Goal: Browse casually

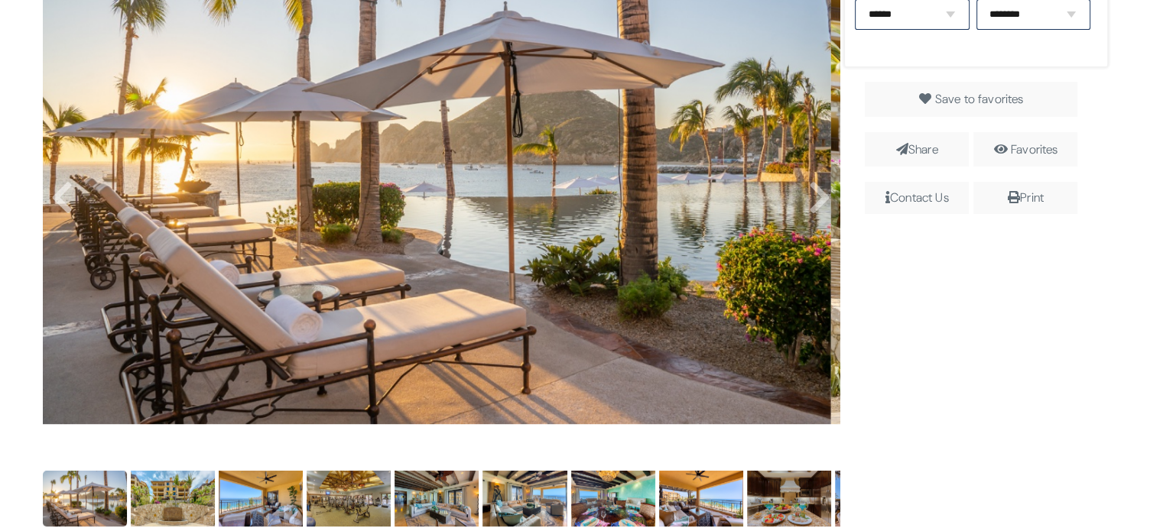
scroll to position [471, 0]
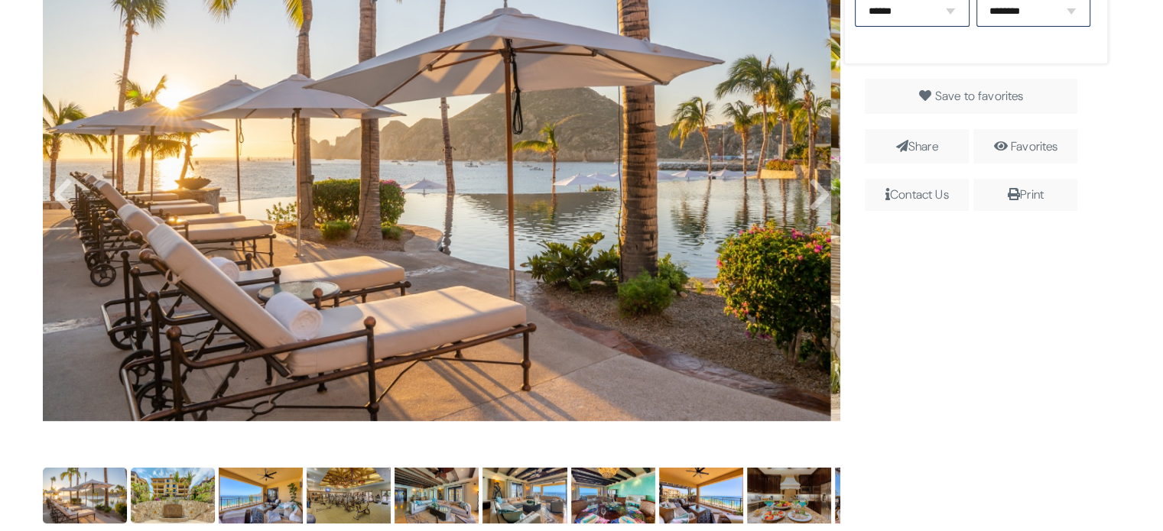
click at [170, 495] on img at bounding box center [173, 496] width 84 height 56
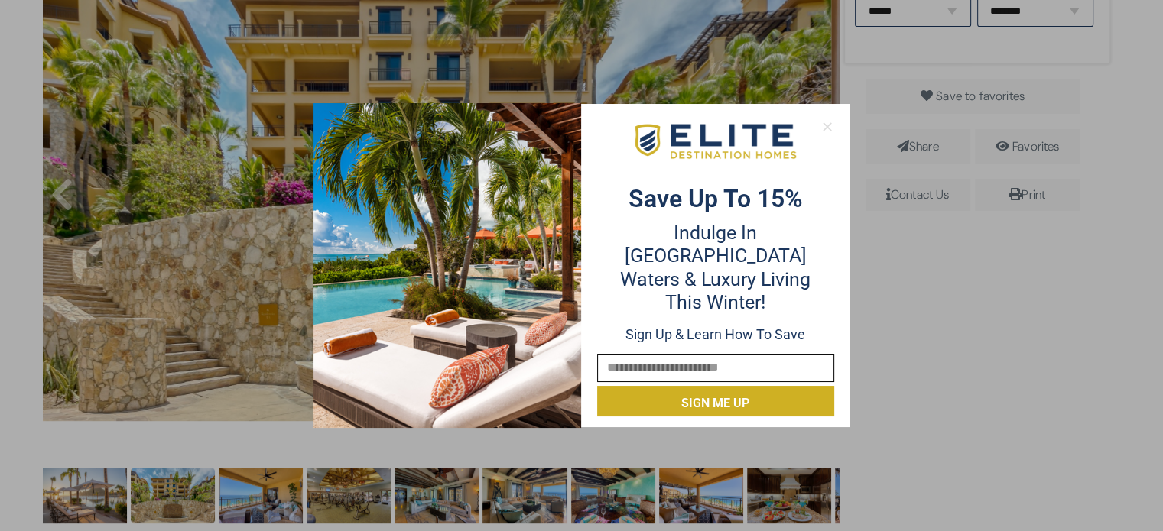
click at [823, 126] on icon at bounding box center [827, 127] width 14 height 14
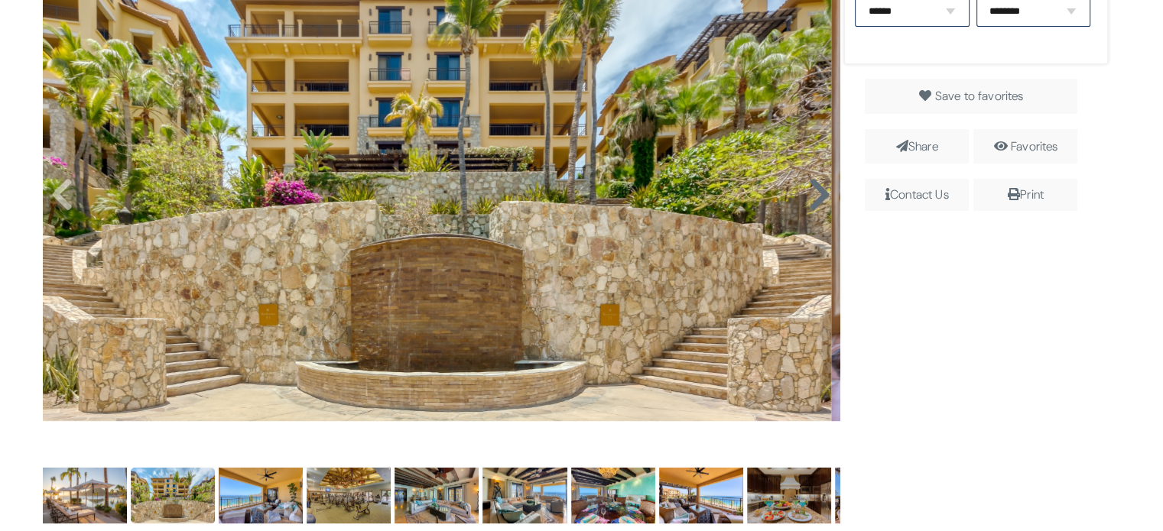
click at [813, 203] on icon at bounding box center [818, 195] width 23 height 37
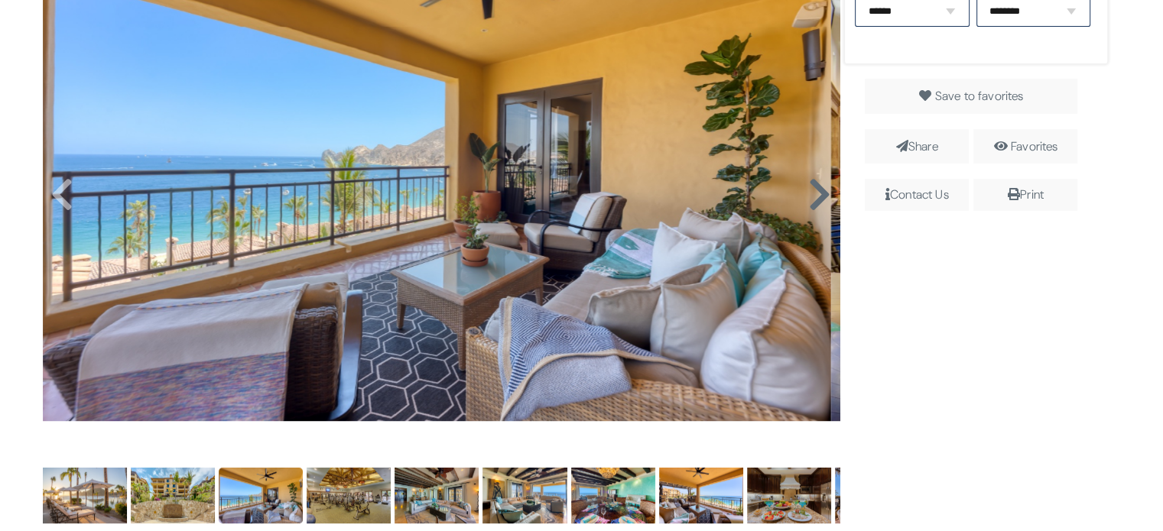
click at [813, 203] on icon at bounding box center [818, 195] width 23 height 37
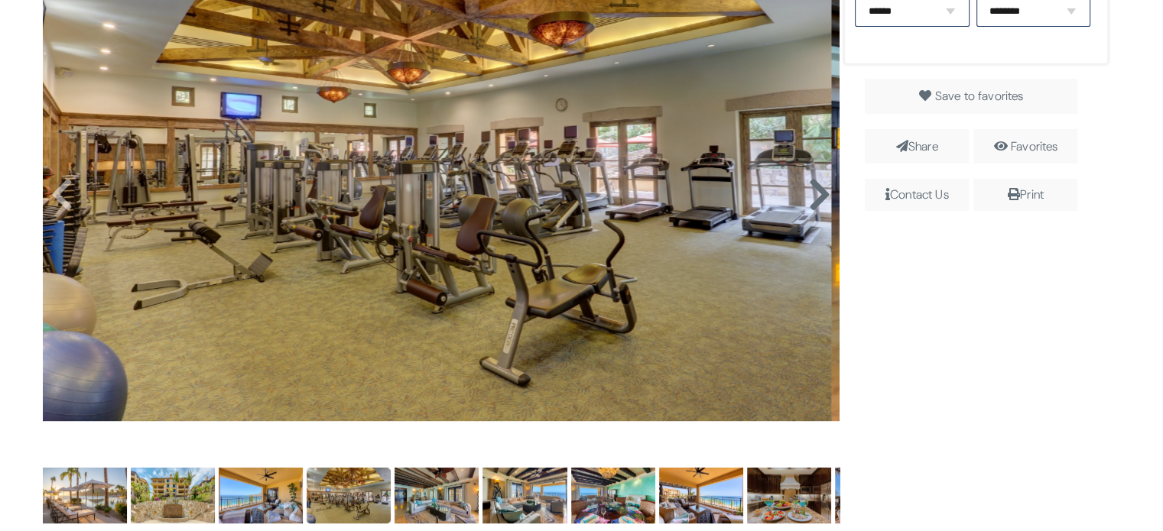
click at [813, 203] on icon at bounding box center [818, 195] width 23 height 37
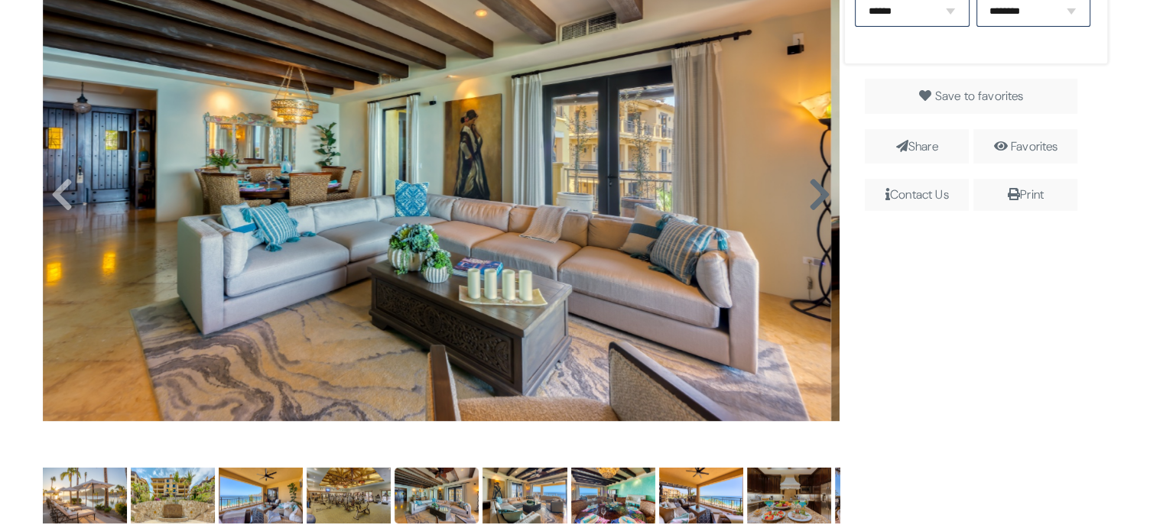
click at [813, 203] on icon at bounding box center [818, 195] width 23 height 37
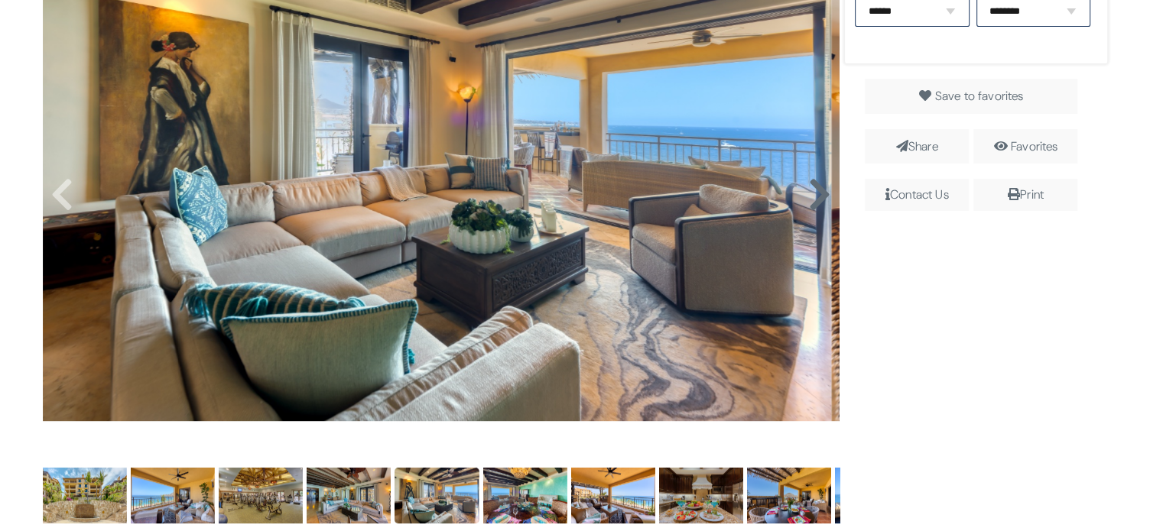
click at [813, 203] on icon at bounding box center [818, 195] width 23 height 37
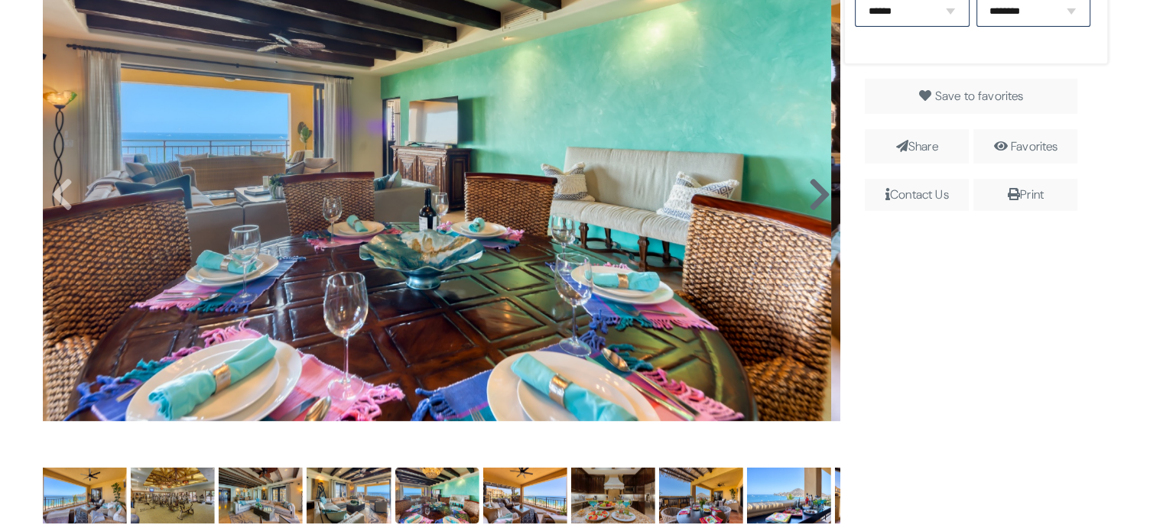
click at [813, 203] on icon at bounding box center [818, 195] width 23 height 37
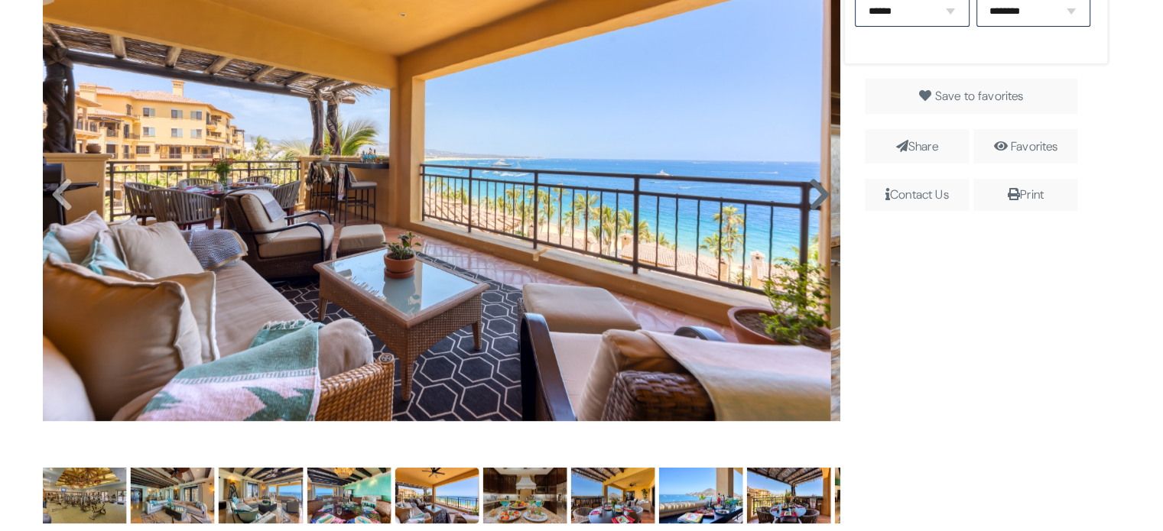
click at [813, 203] on icon at bounding box center [818, 195] width 23 height 37
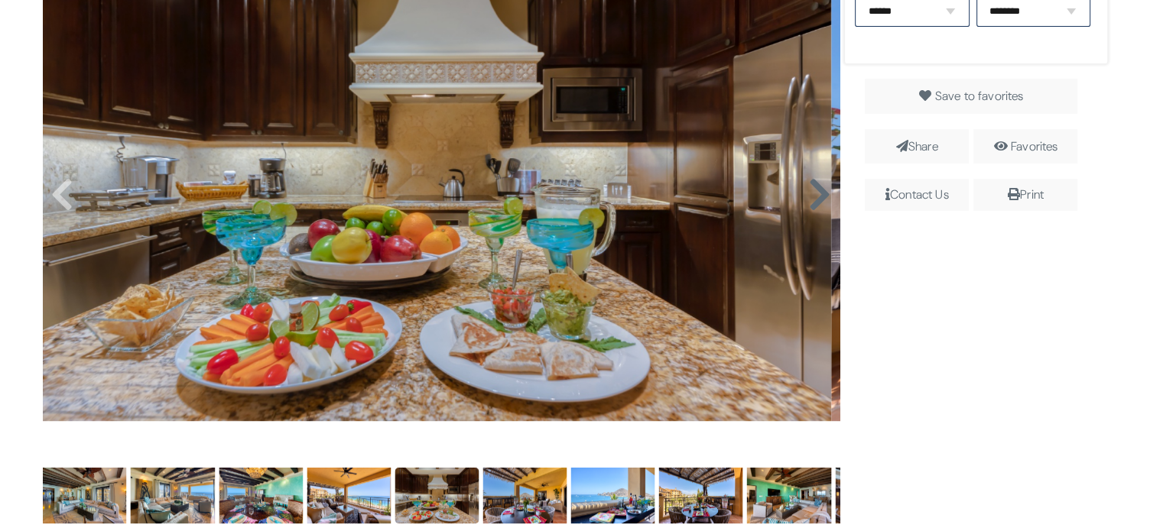
click at [813, 203] on icon at bounding box center [818, 195] width 23 height 37
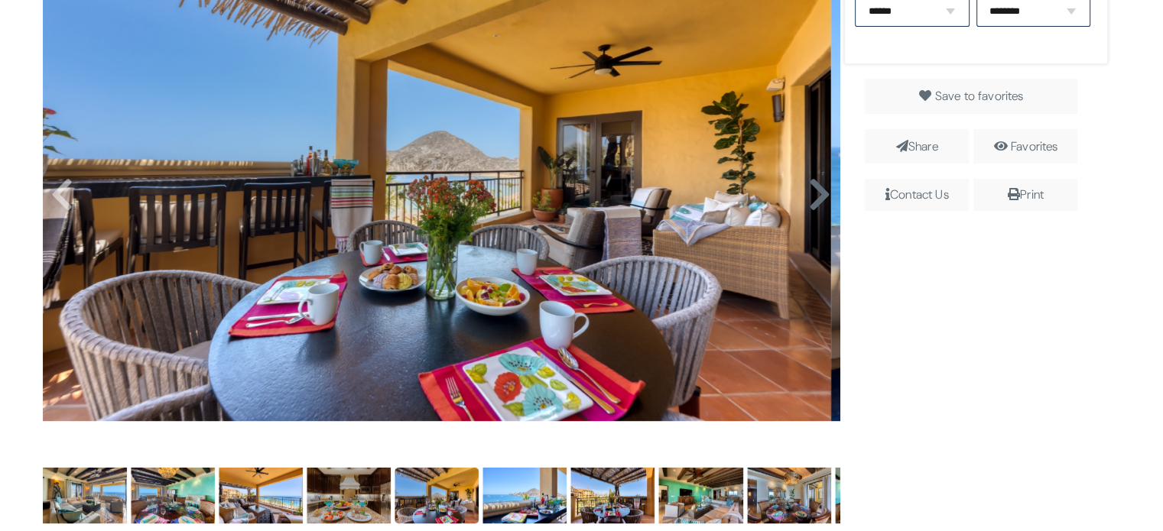
click at [813, 203] on icon at bounding box center [818, 195] width 23 height 37
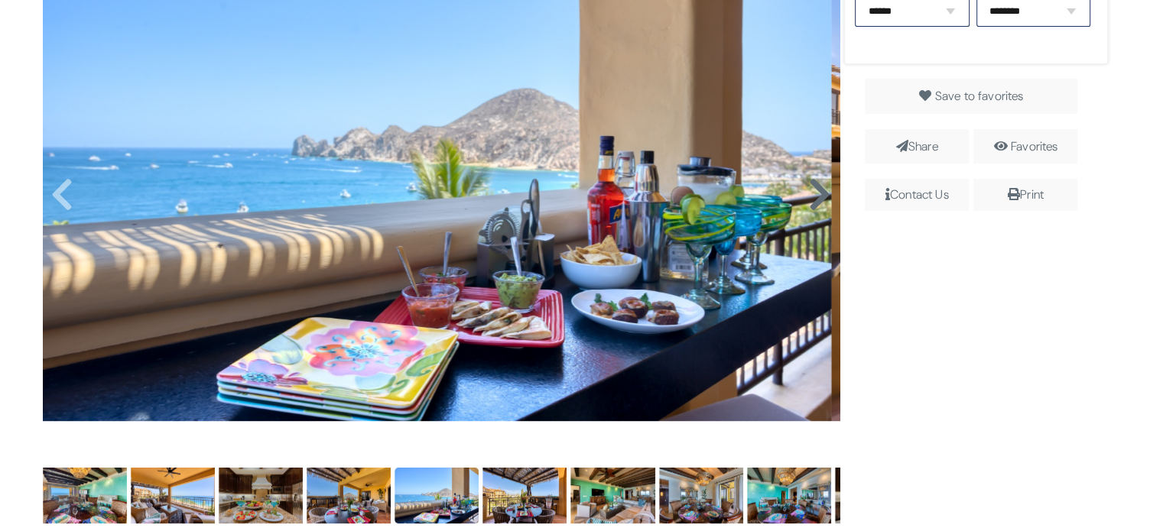
click at [813, 203] on icon at bounding box center [818, 195] width 23 height 37
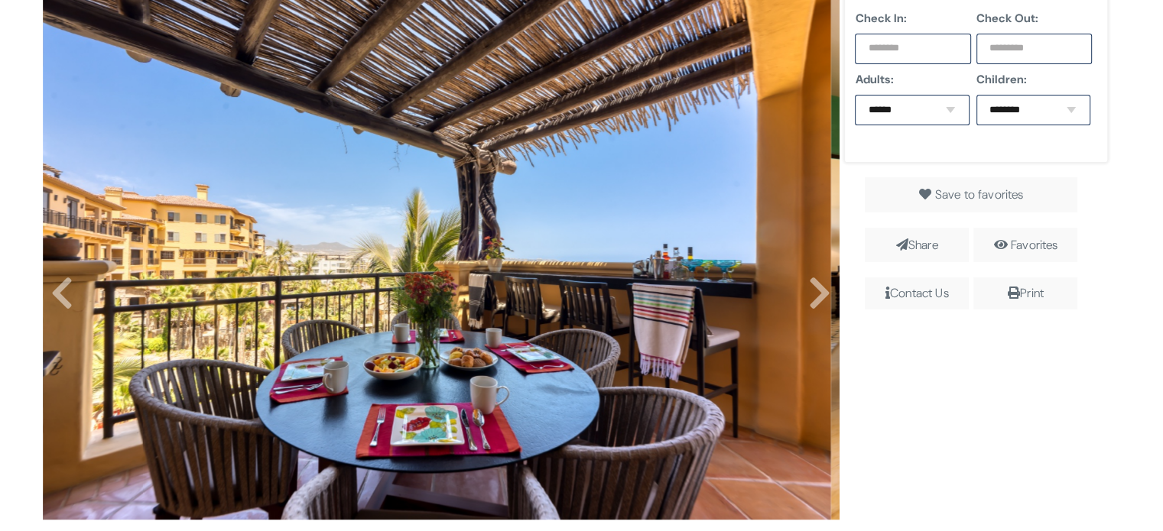
scroll to position [370, 0]
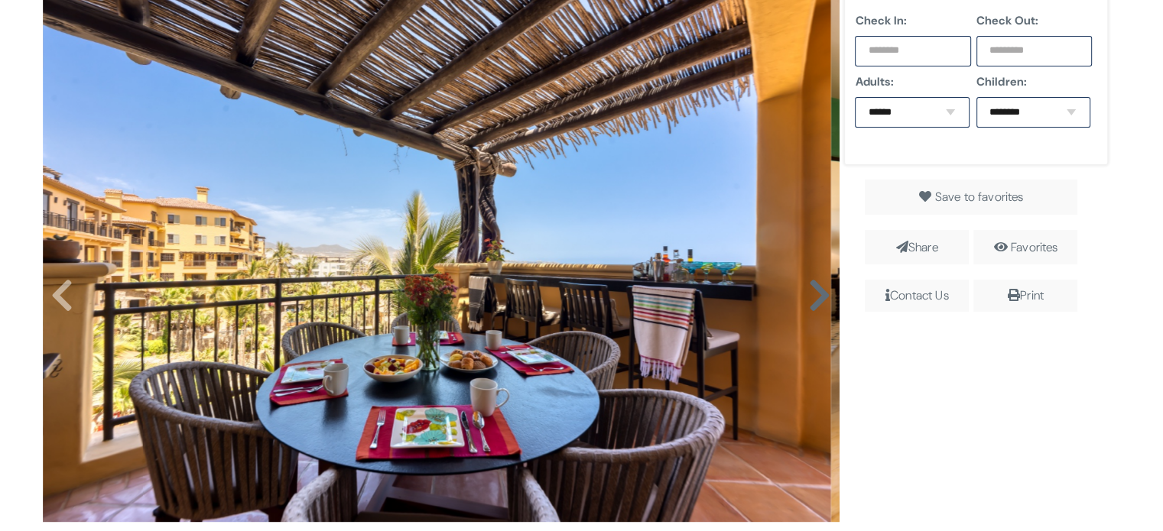
click at [807, 308] on icon at bounding box center [818, 295] width 23 height 37
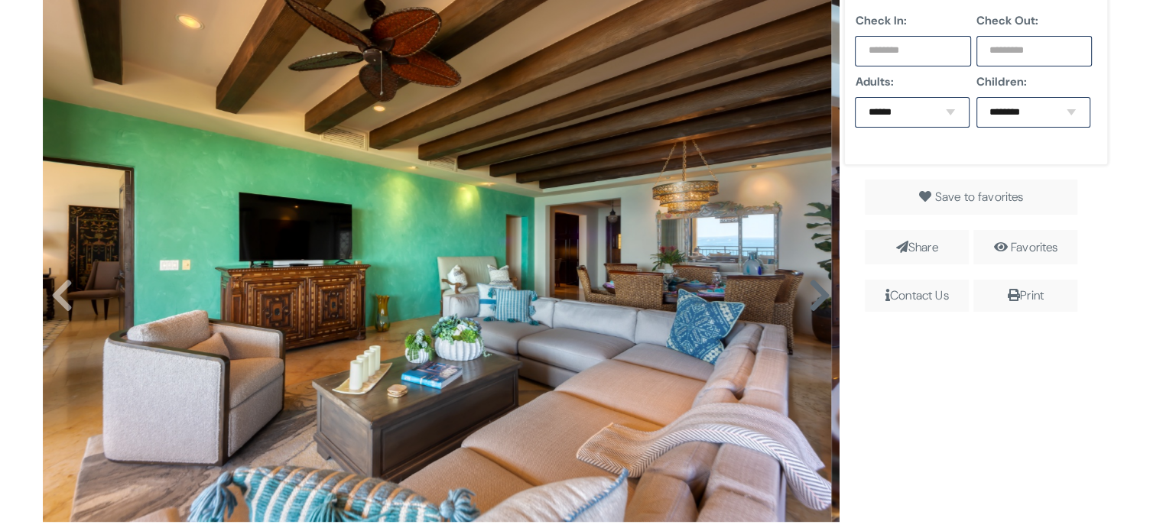
click at [807, 308] on icon at bounding box center [818, 295] width 23 height 37
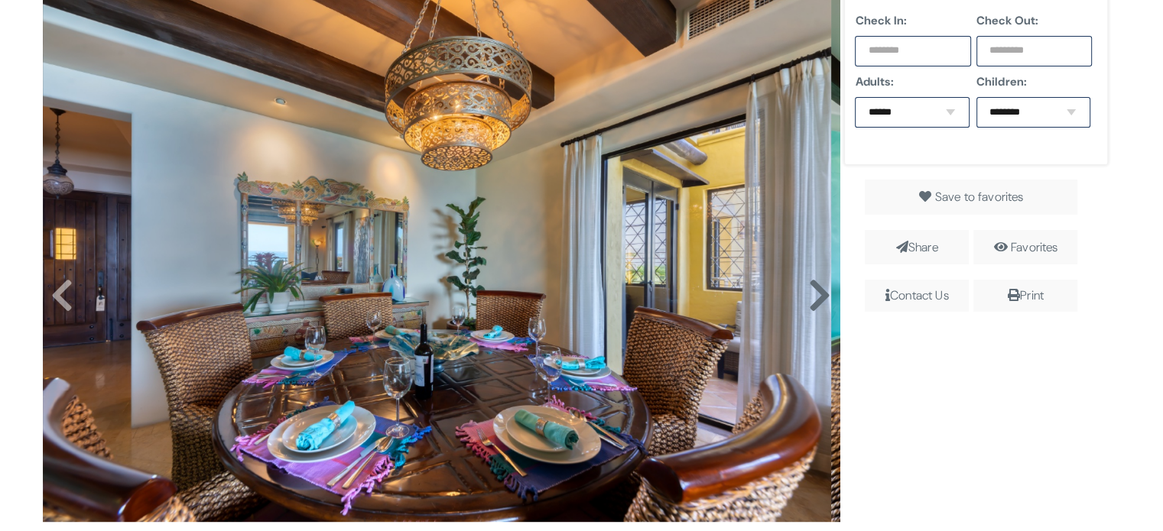
click at [807, 308] on icon at bounding box center [818, 295] width 23 height 37
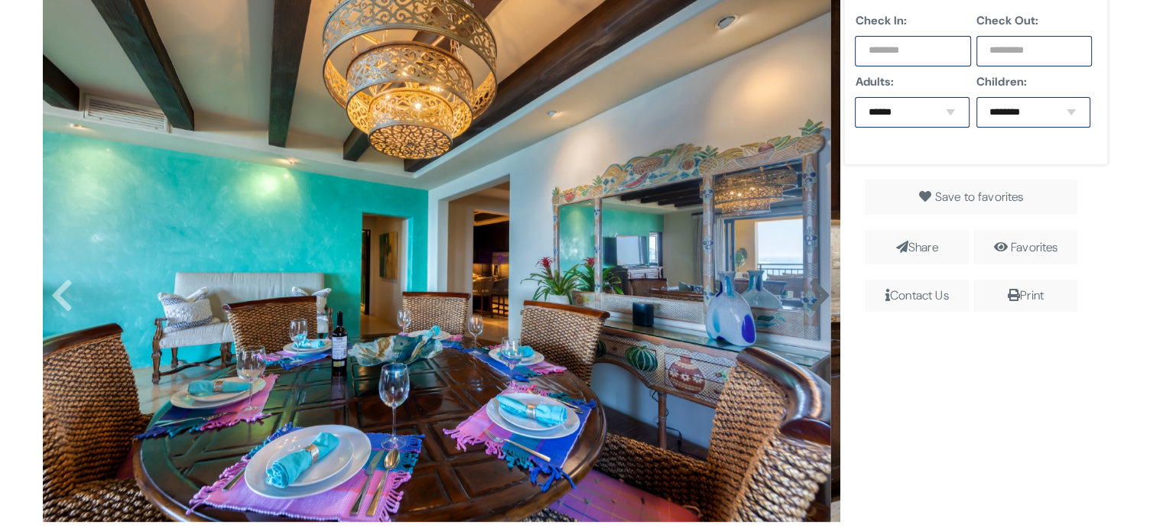
click at [807, 308] on icon at bounding box center [818, 295] width 23 height 37
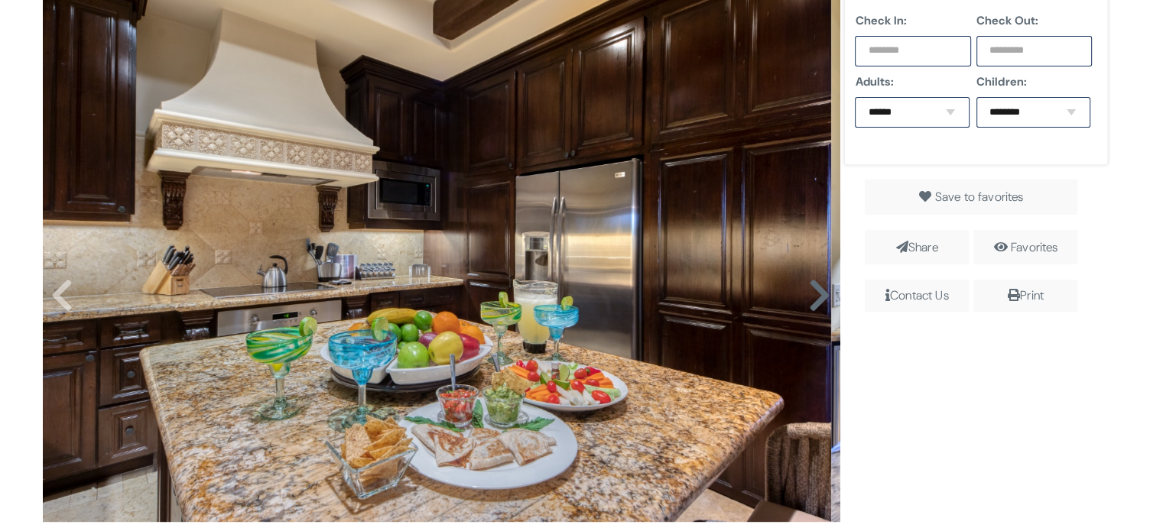
click at [807, 308] on icon at bounding box center [818, 295] width 23 height 37
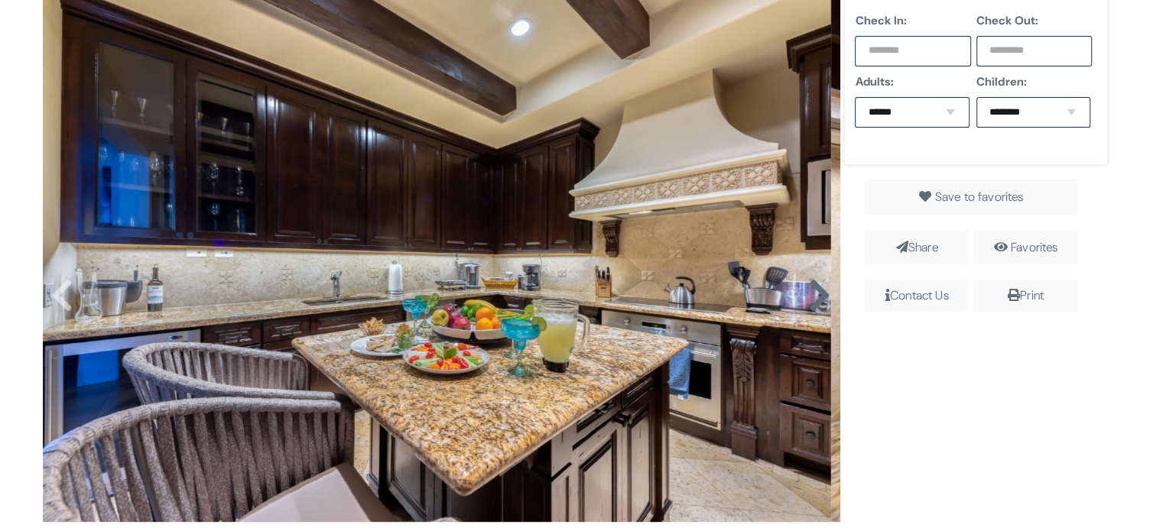
click at [807, 308] on icon at bounding box center [818, 295] width 23 height 37
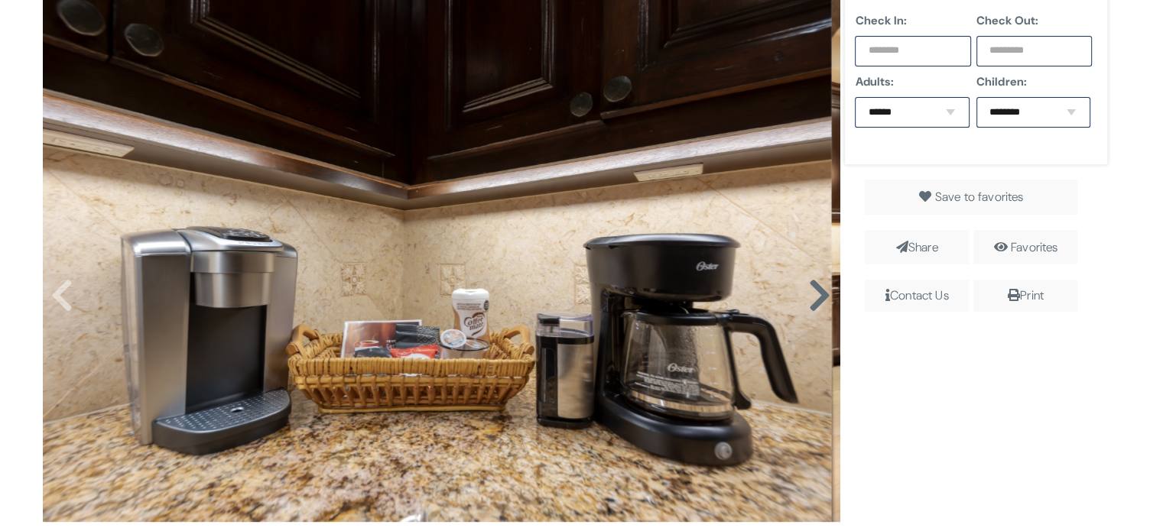
click at [807, 308] on icon at bounding box center [818, 295] width 23 height 37
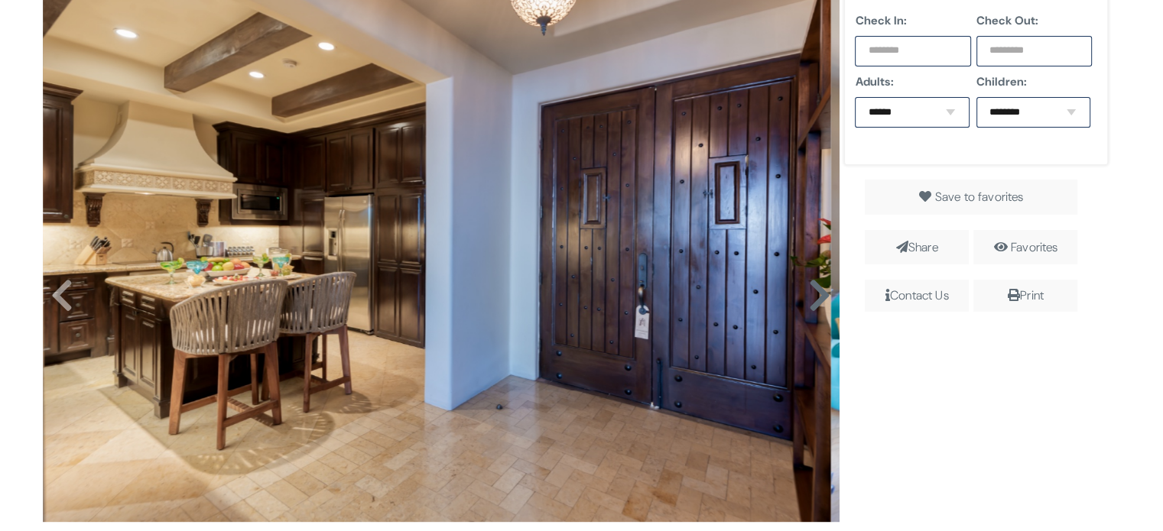
click at [807, 308] on icon at bounding box center [818, 295] width 23 height 37
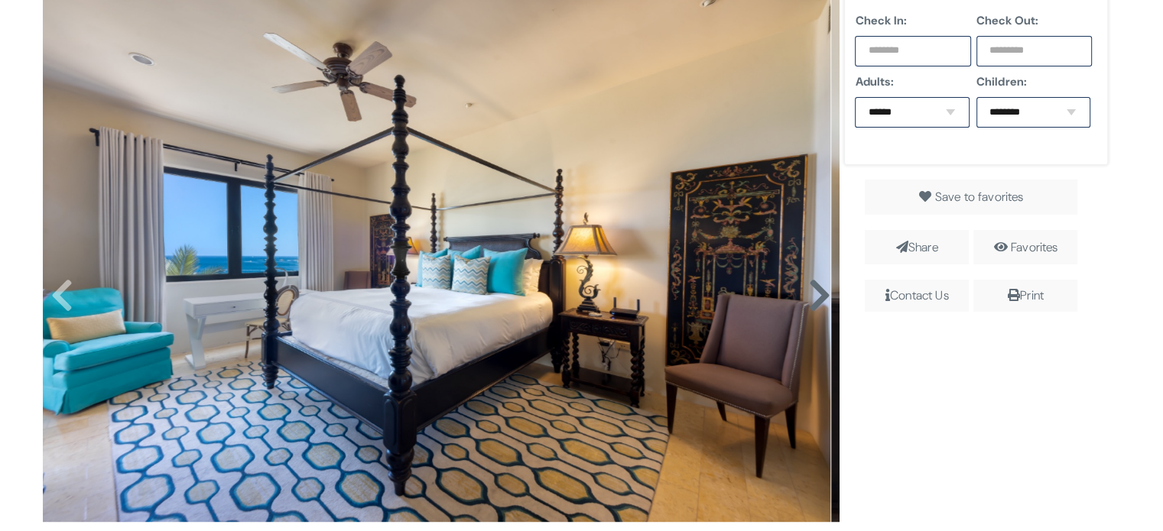
click at [807, 308] on icon at bounding box center [818, 295] width 23 height 37
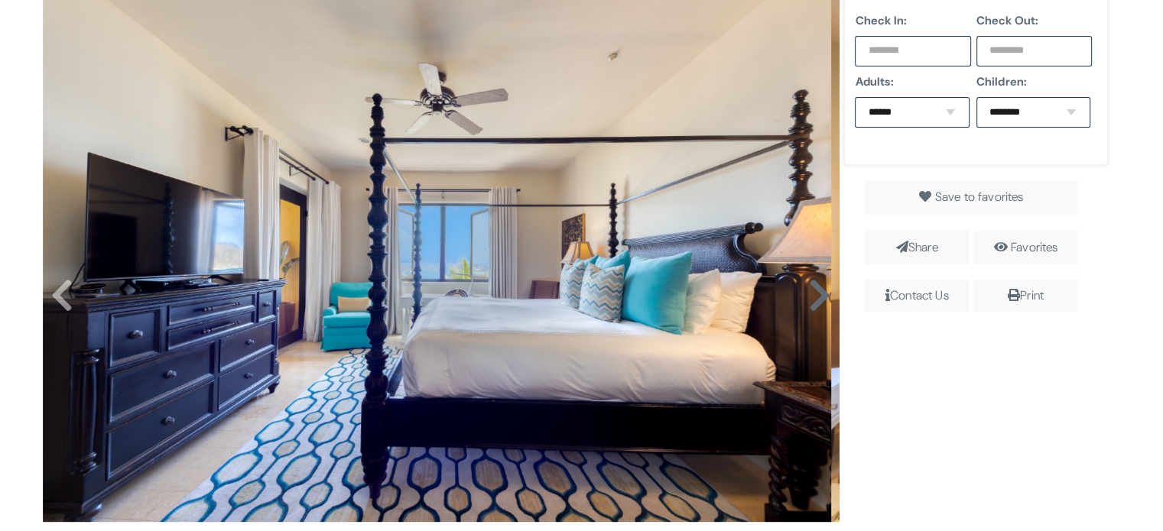
click at [807, 308] on icon at bounding box center [818, 295] width 23 height 37
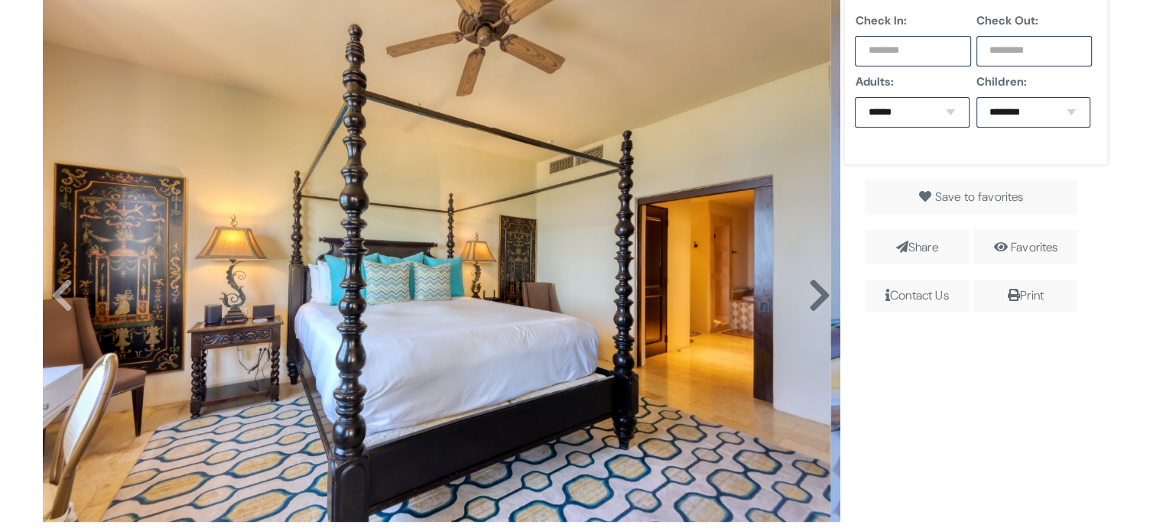
click at [807, 308] on icon at bounding box center [818, 295] width 23 height 37
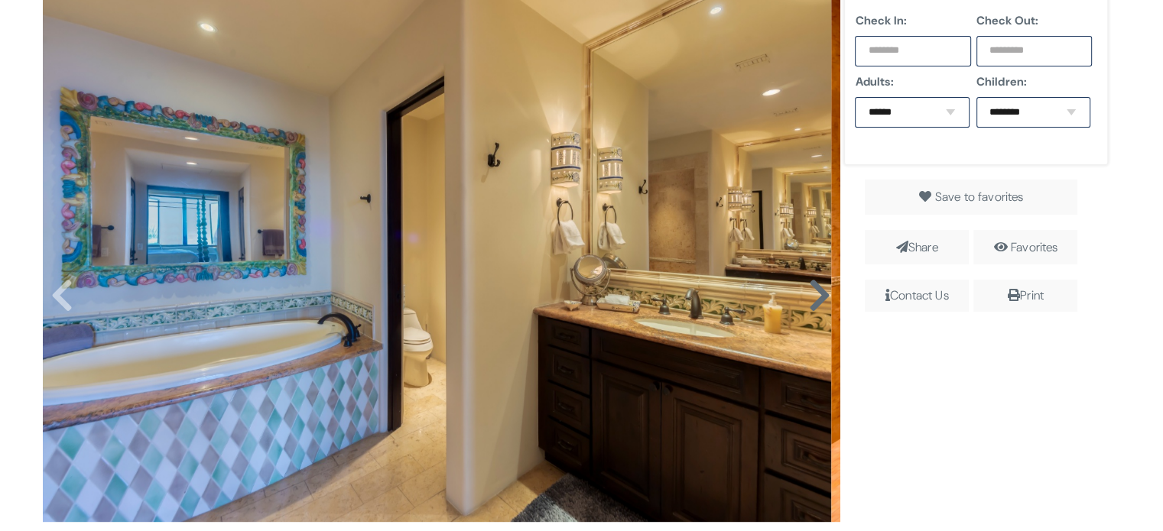
click at [807, 308] on icon at bounding box center [818, 295] width 23 height 37
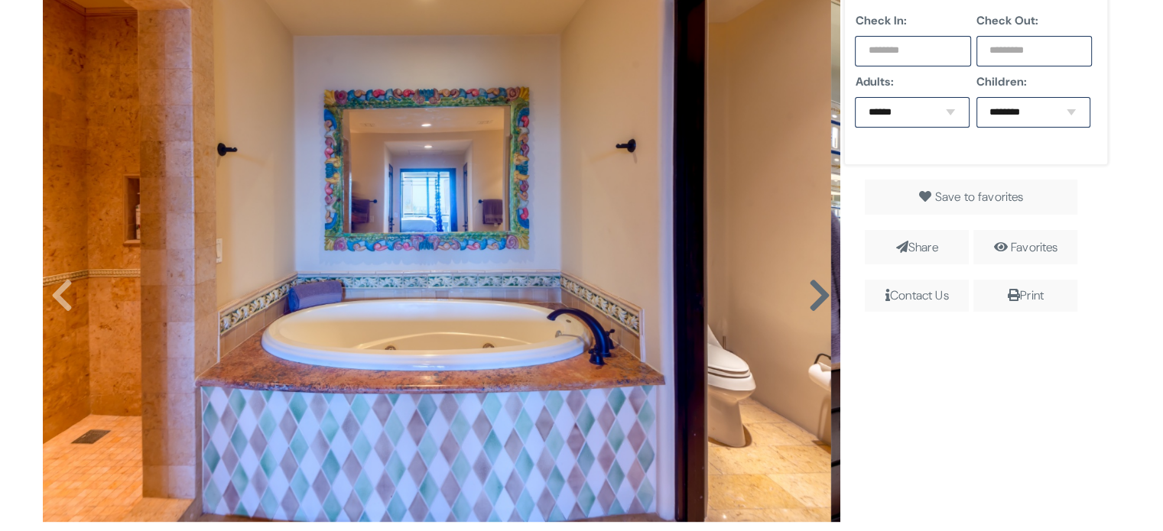
click at [807, 308] on icon at bounding box center [818, 295] width 23 height 37
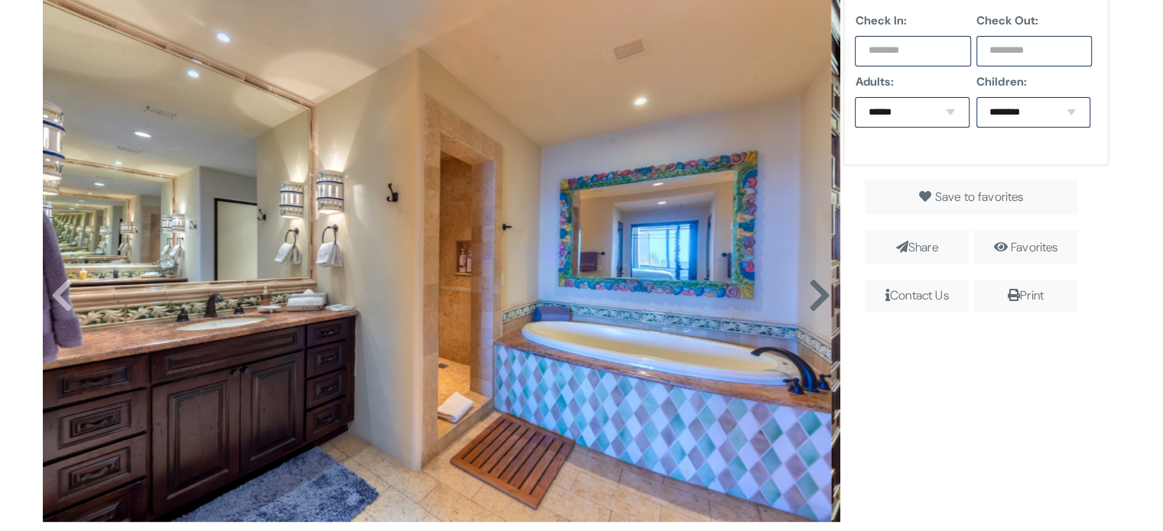
click at [807, 308] on icon at bounding box center [818, 295] width 23 height 37
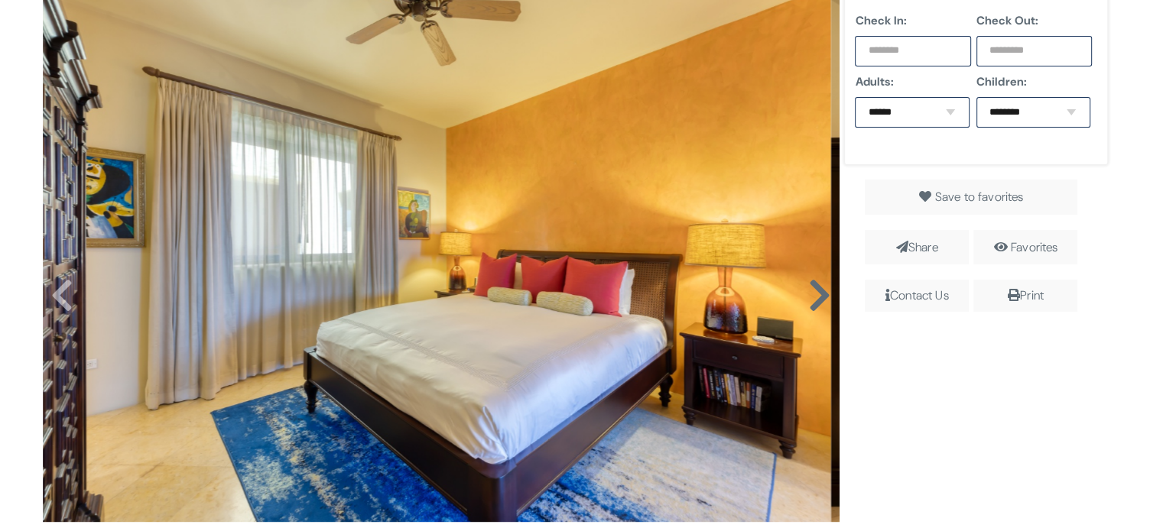
click at [807, 308] on icon at bounding box center [818, 295] width 23 height 37
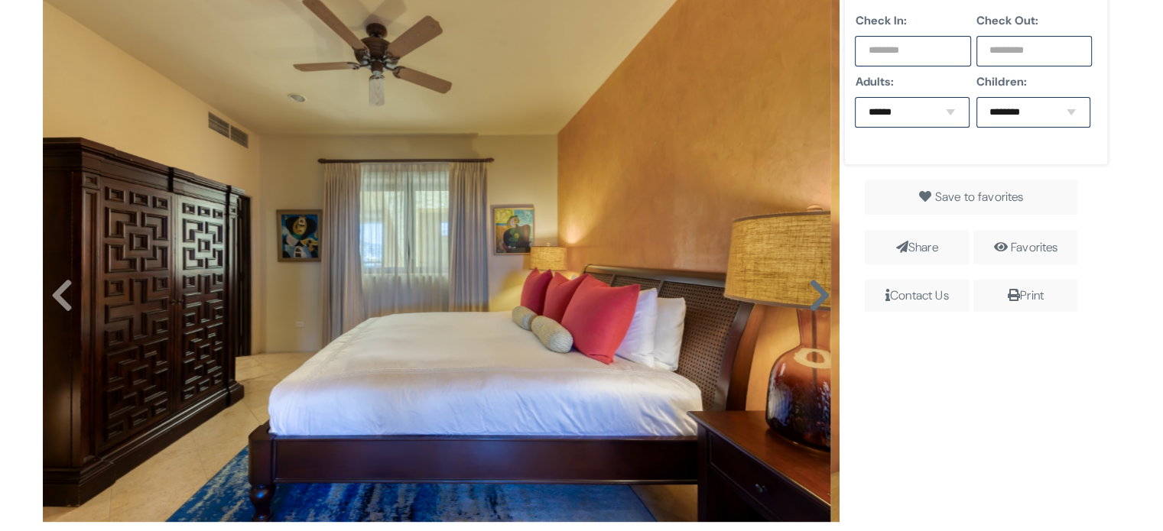
click at [807, 308] on icon at bounding box center [818, 295] width 23 height 37
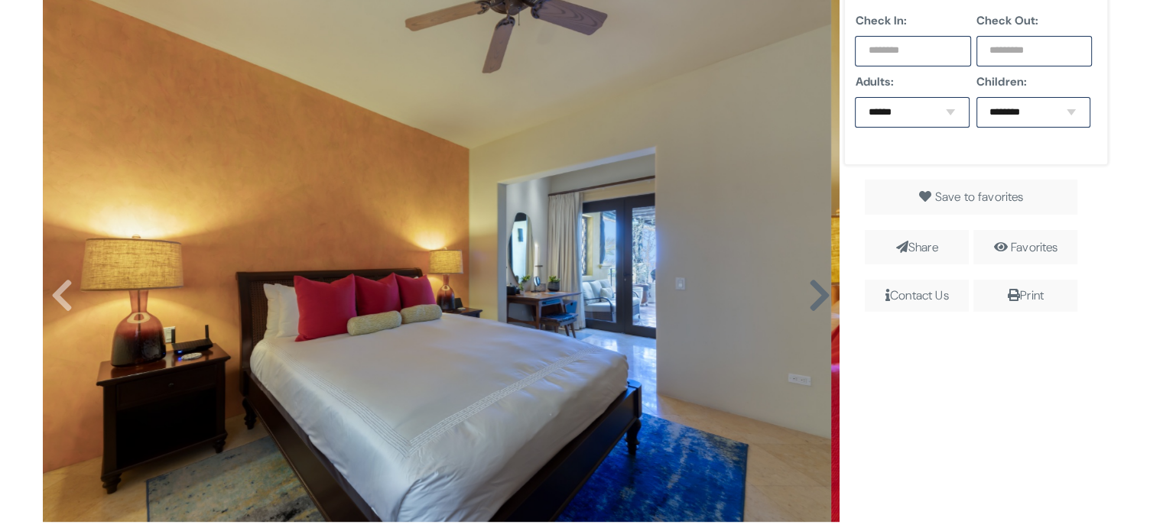
click at [807, 308] on icon at bounding box center [818, 295] width 23 height 37
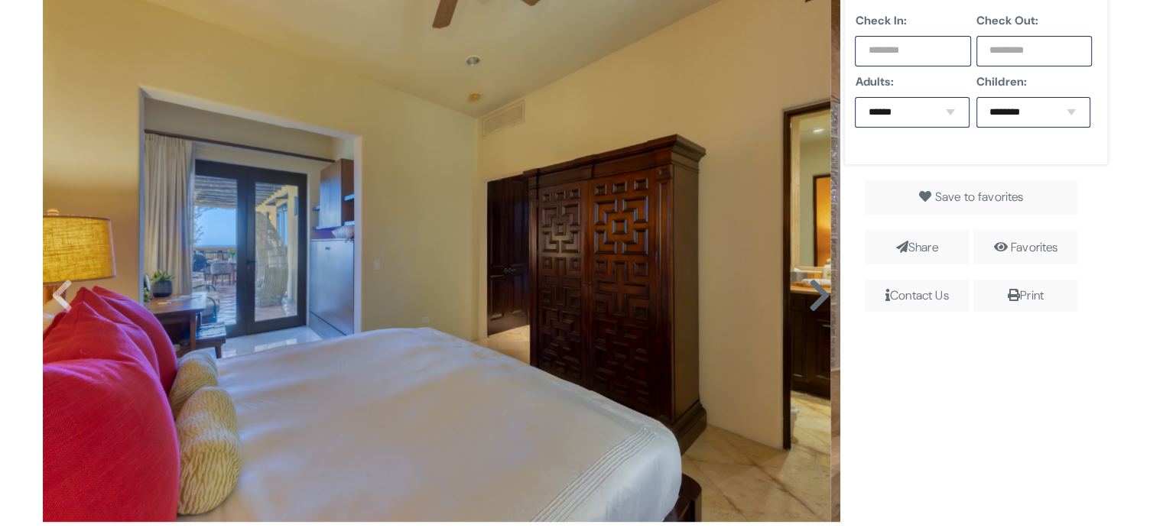
click at [807, 308] on icon at bounding box center [818, 295] width 23 height 37
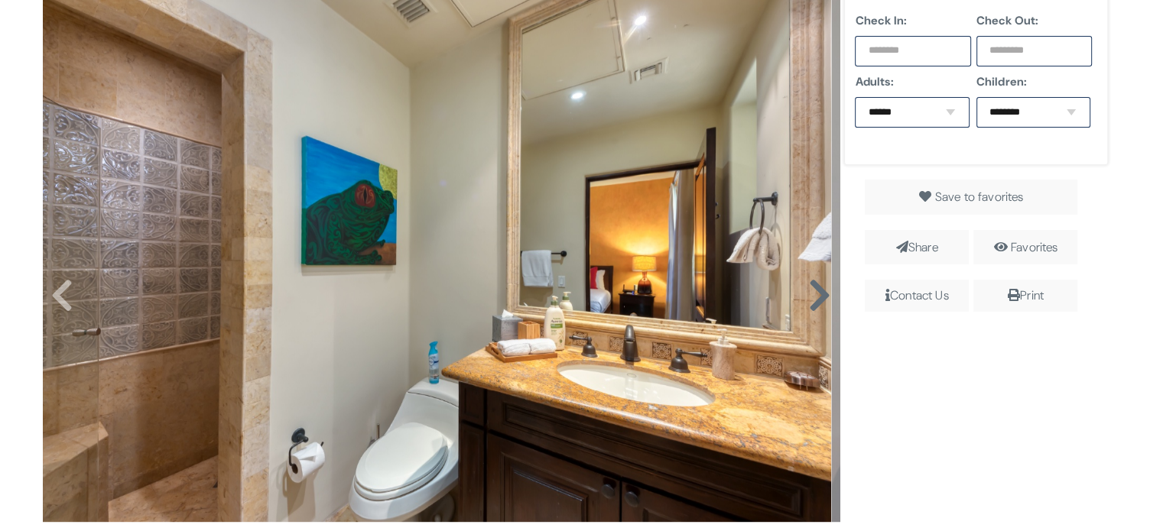
click at [807, 308] on icon at bounding box center [818, 295] width 23 height 37
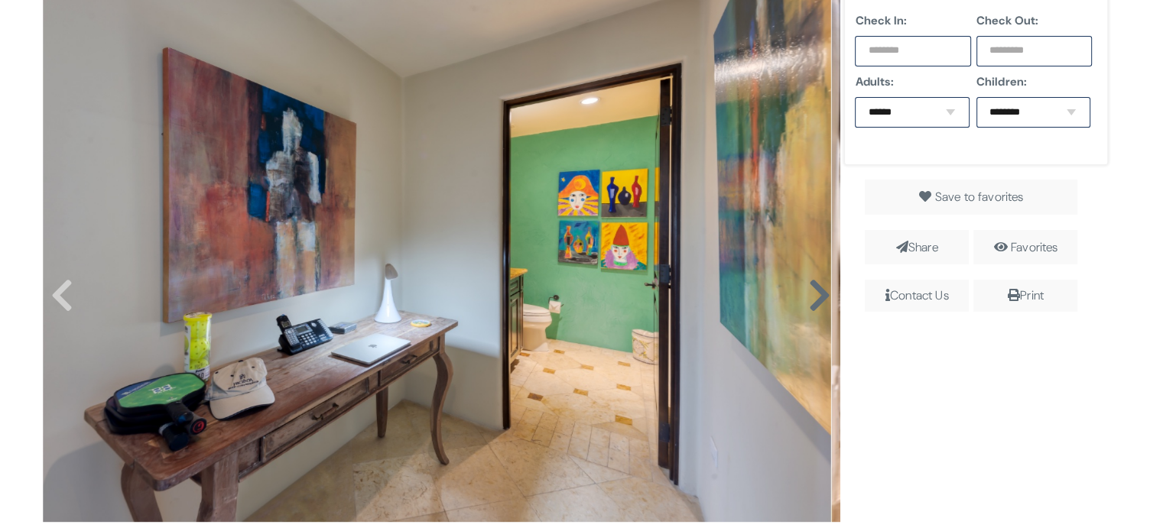
click at [807, 308] on icon at bounding box center [818, 295] width 23 height 37
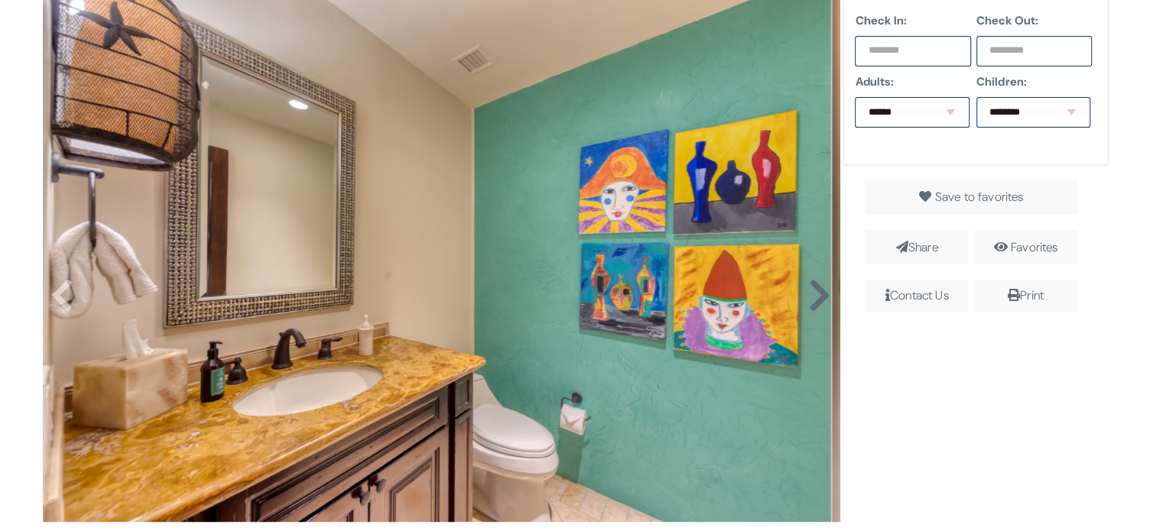
click at [807, 308] on icon at bounding box center [818, 295] width 23 height 37
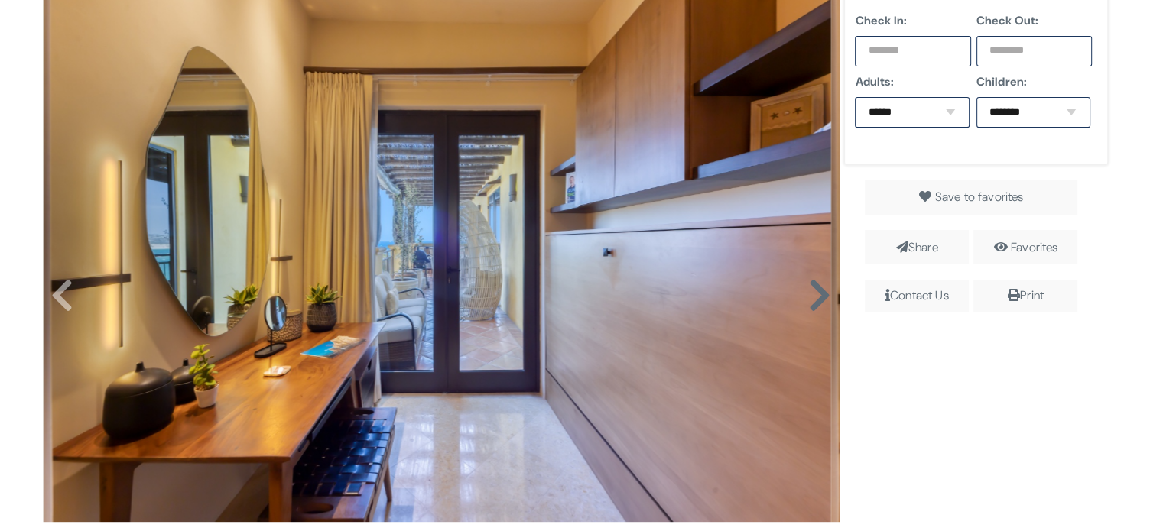
click at [807, 308] on icon at bounding box center [818, 295] width 23 height 37
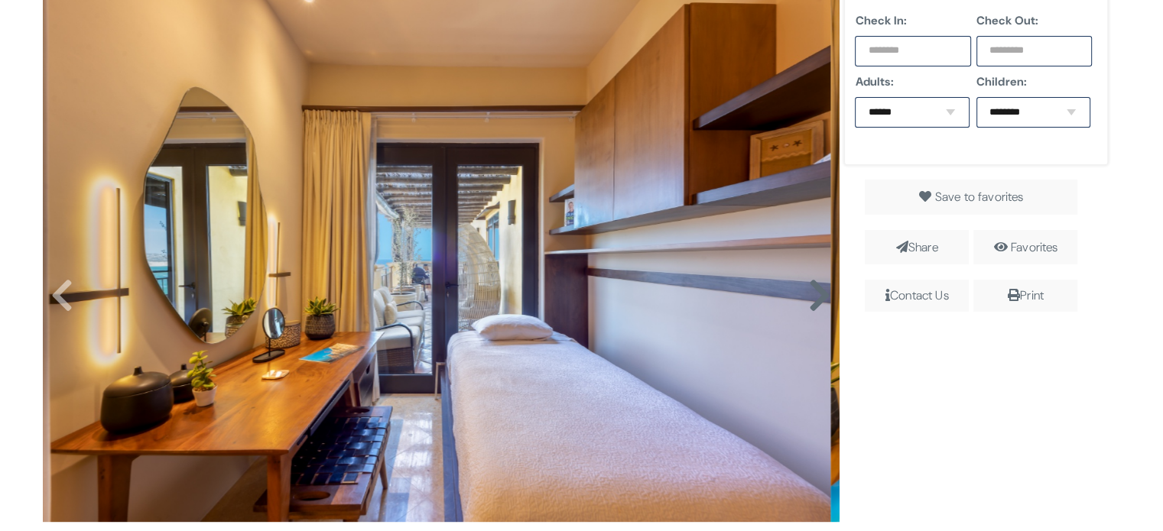
click at [807, 308] on icon at bounding box center [818, 295] width 23 height 37
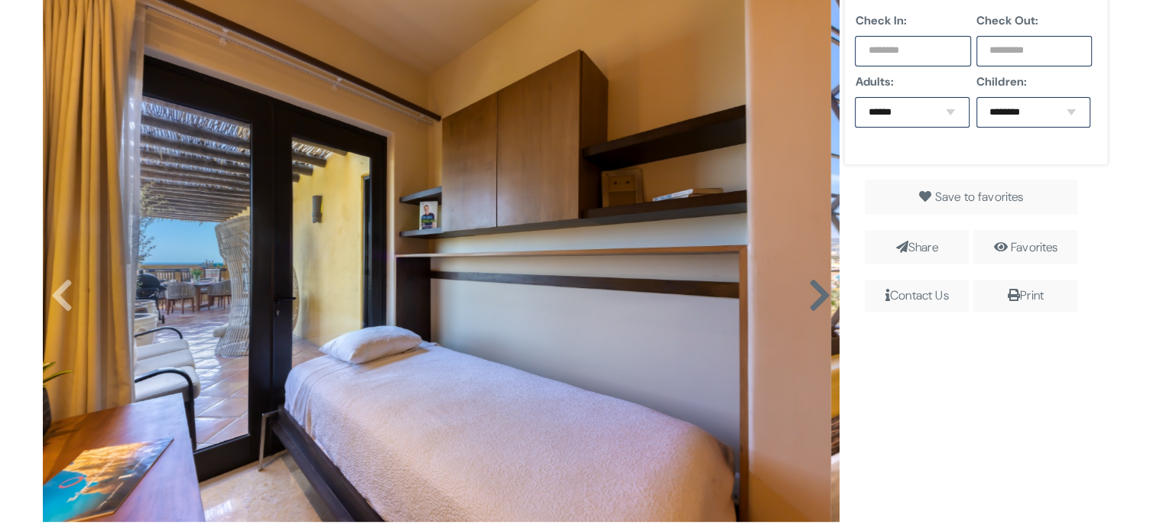
click at [807, 308] on icon at bounding box center [818, 295] width 23 height 37
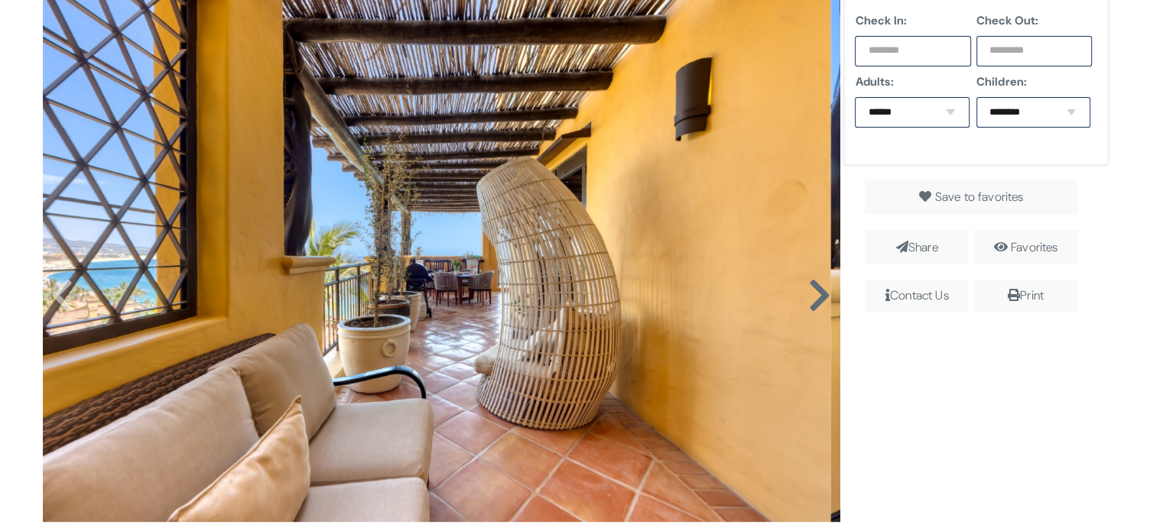
click at [807, 308] on icon at bounding box center [818, 295] width 23 height 37
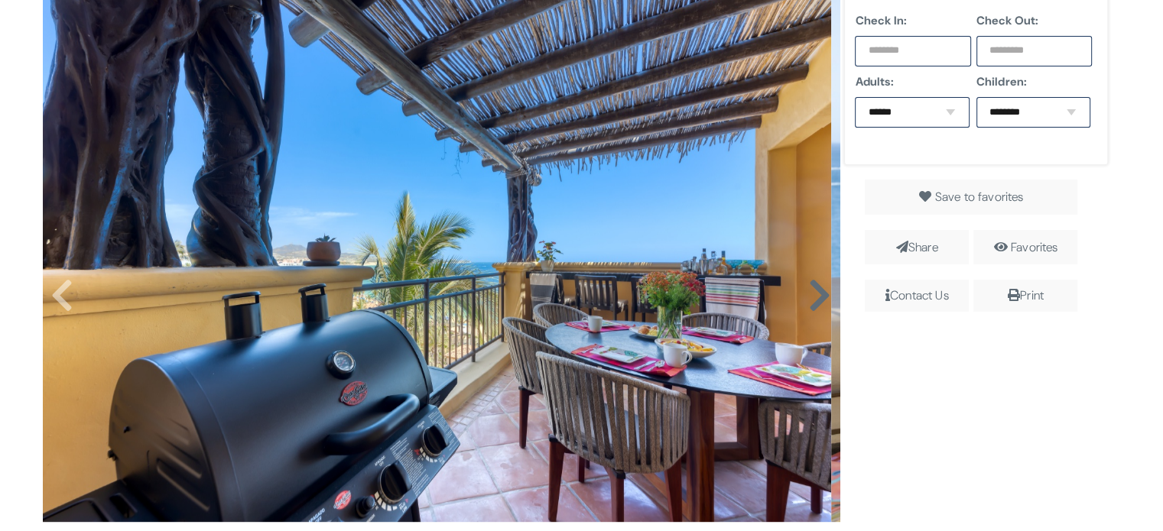
click at [807, 308] on icon at bounding box center [818, 295] width 23 height 37
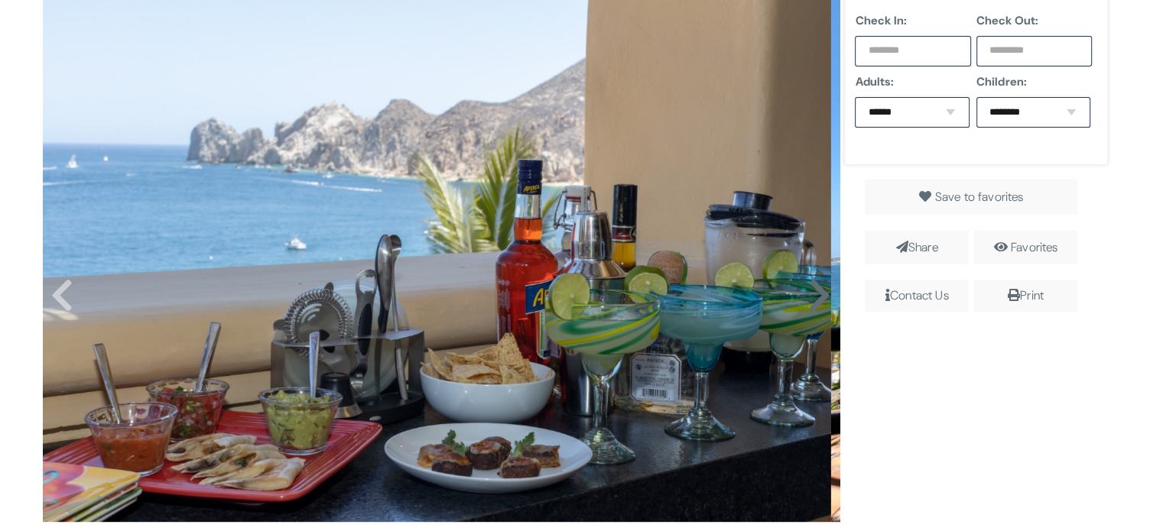
click at [807, 308] on icon at bounding box center [818, 295] width 23 height 37
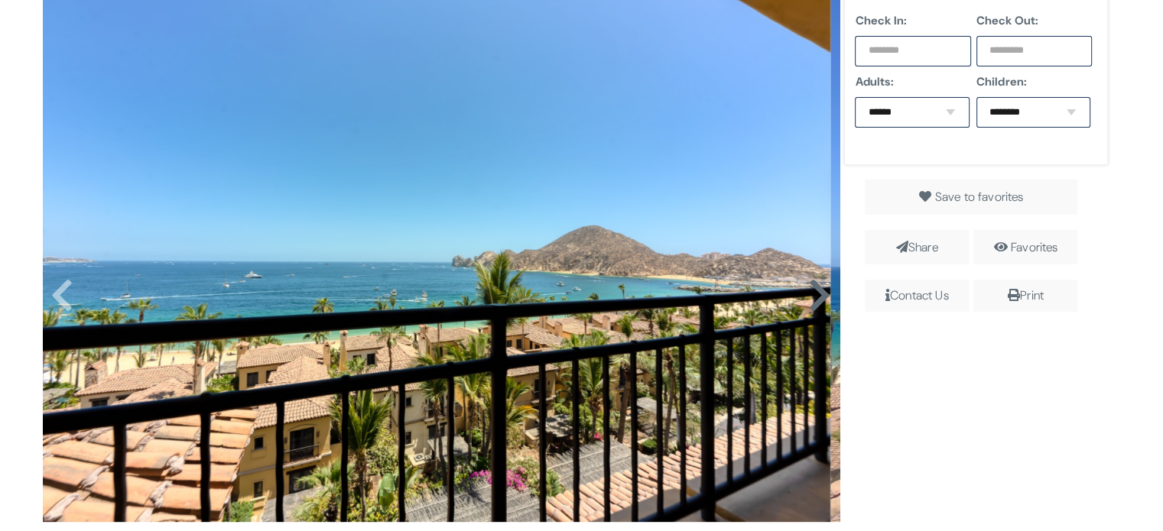
click at [807, 308] on icon at bounding box center [818, 295] width 23 height 37
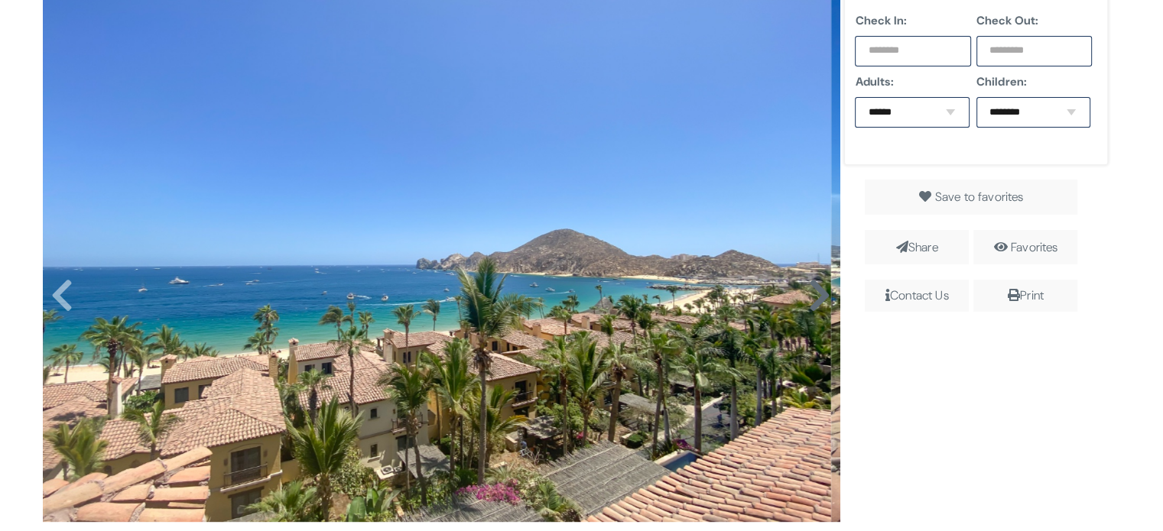
click at [807, 308] on icon at bounding box center [818, 295] width 23 height 37
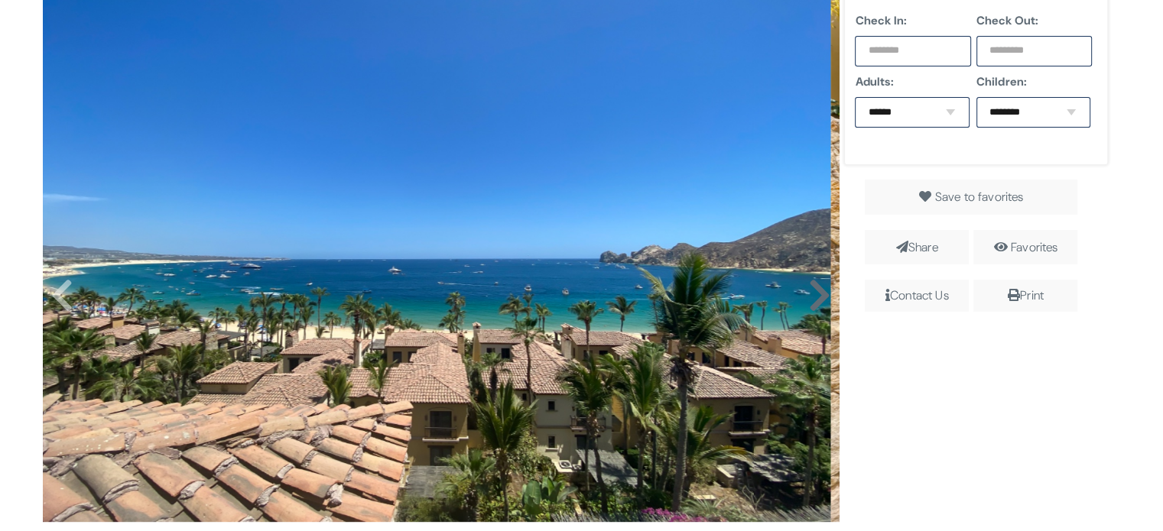
click at [807, 308] on icon at bounding box center [818, 295] width 23 height 37
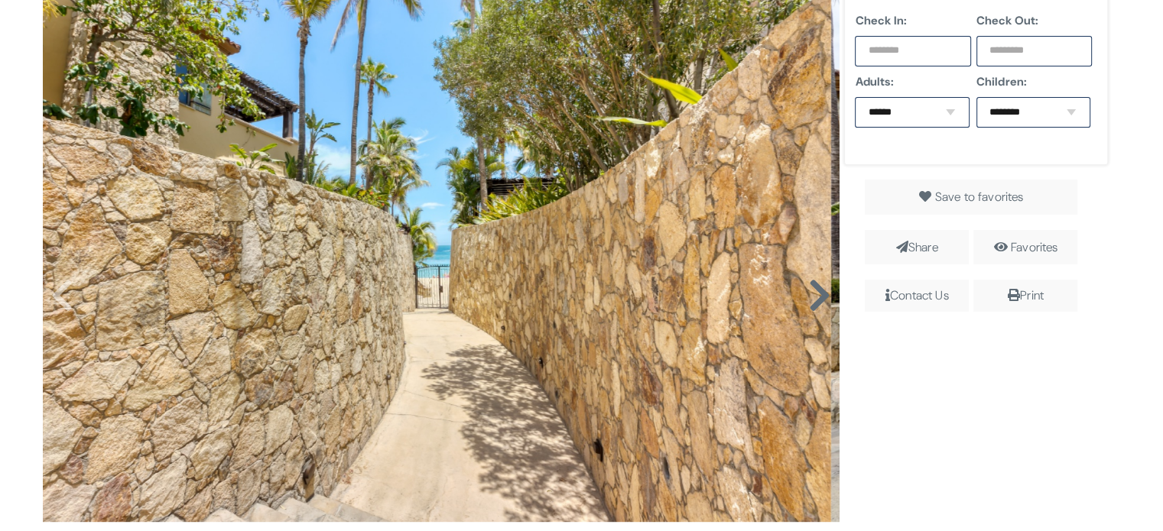
click at [807, 308] on icon at bounding box center [818, 295] width 23 height 37
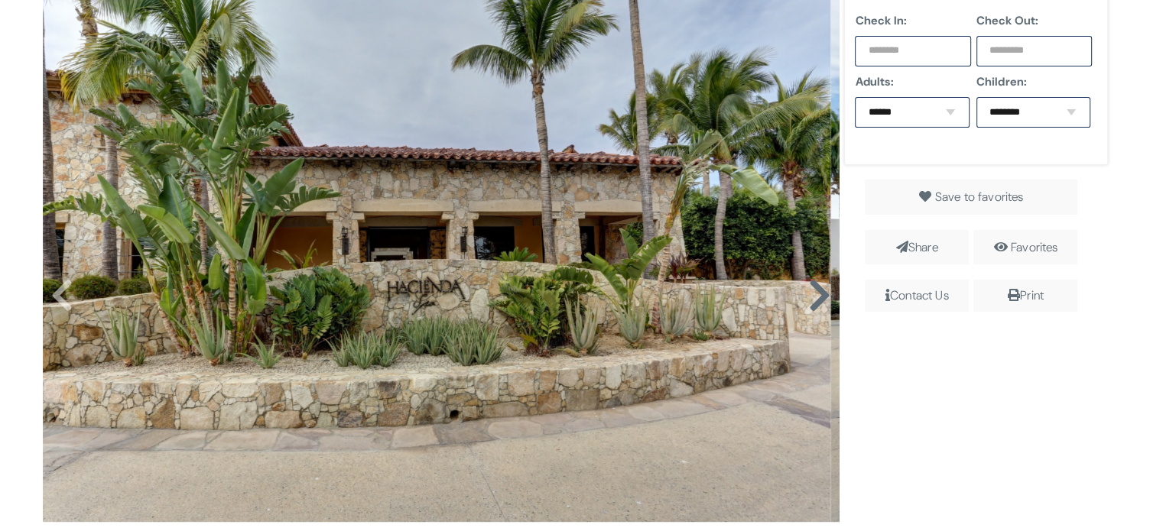
click at [807, 308] on icon at bounding box center [818, 295] width 23 height 37
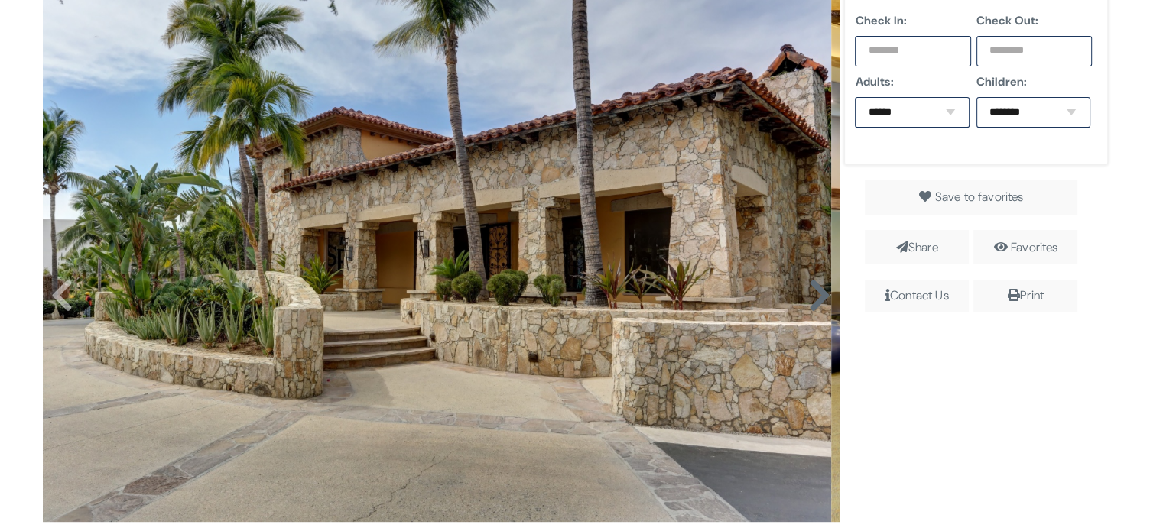
click at [807, 308] on icon at bounding box center [818, 295] width 23 height 37
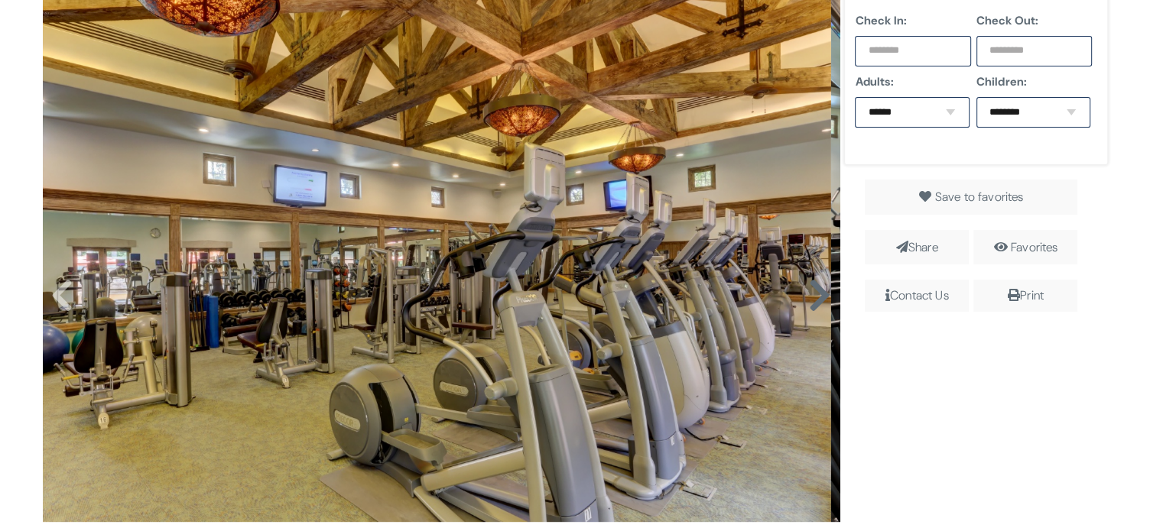
click at [807, 308] on icon at bounding box center [818, 295] width 23 height 37
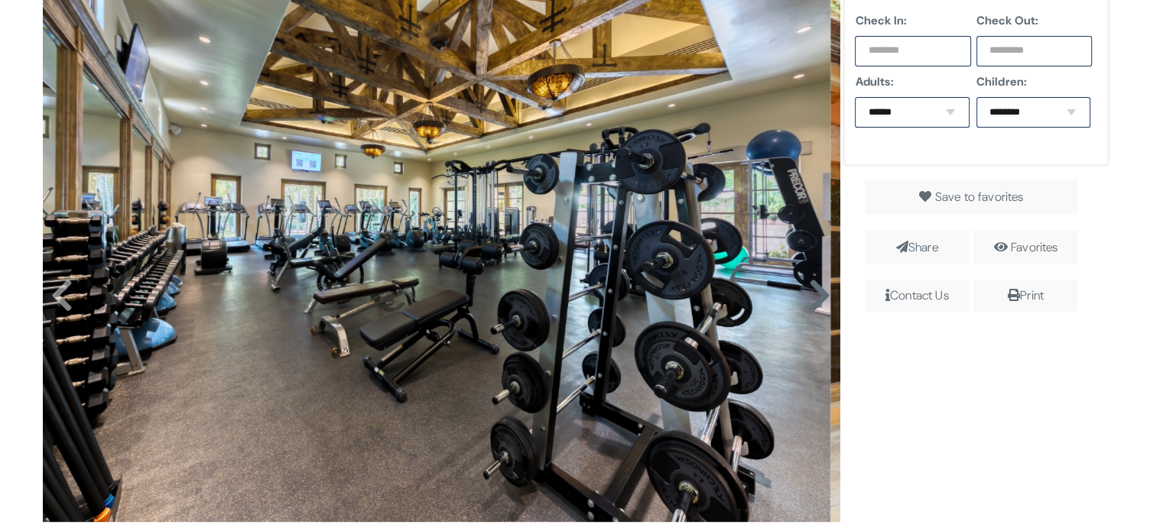
click at [807, 308] on icon at bounding box center [818, 295] width 23 height 37
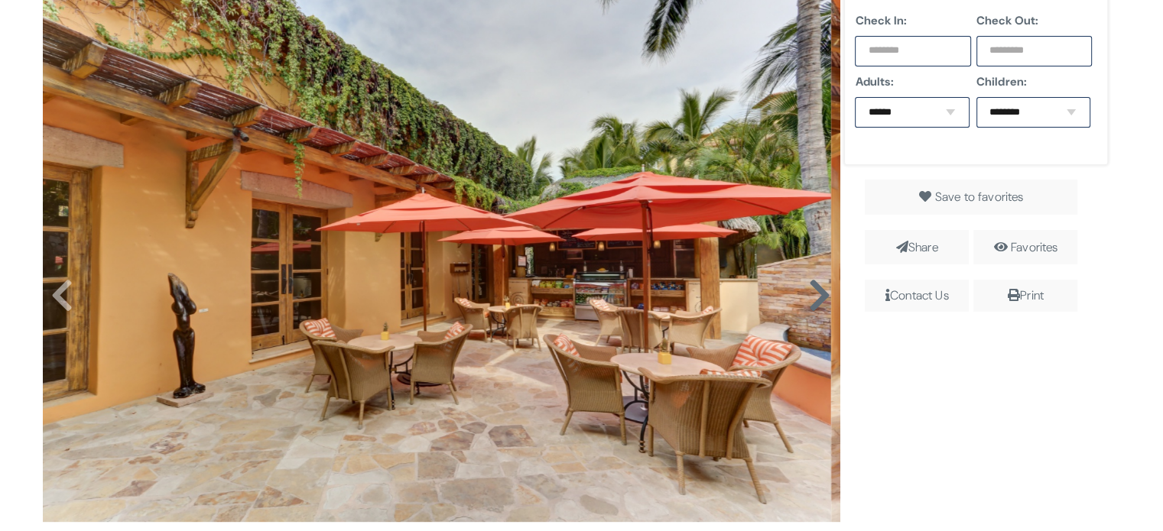
click at [807, 308] on icon at bounding box center [818, 295] width 23 height 37
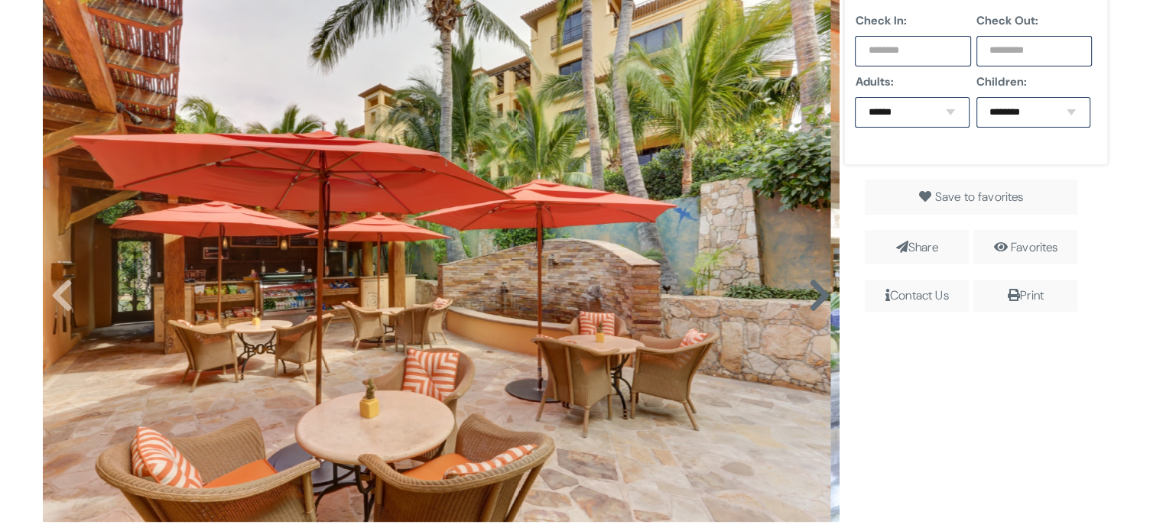
click at [807, 308] on icon at bounding box center [818, 295] width 23 height 37
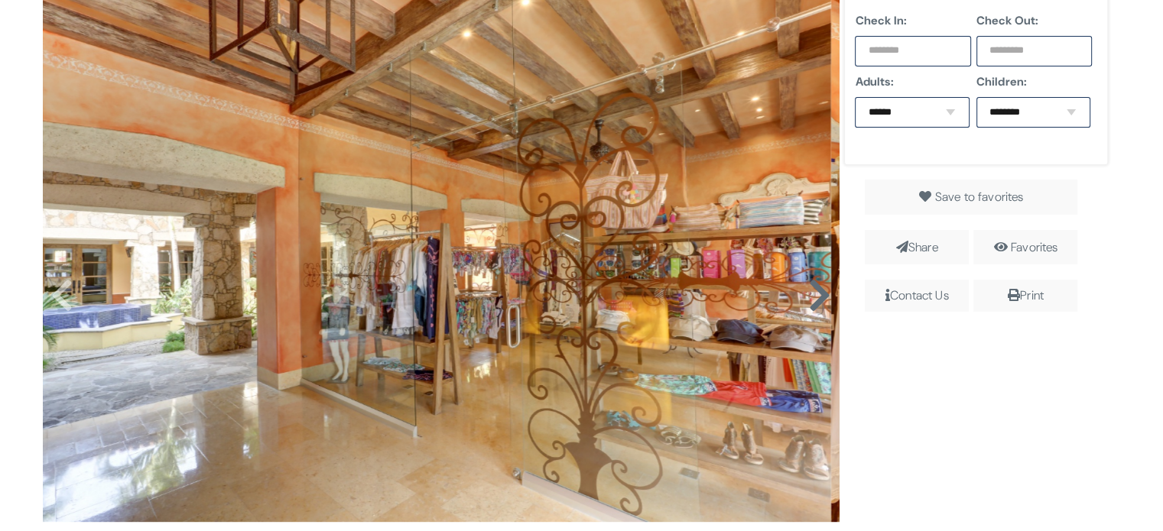
click at [807, 308] on icon at bounding box center [818, 295] width 23 height 37
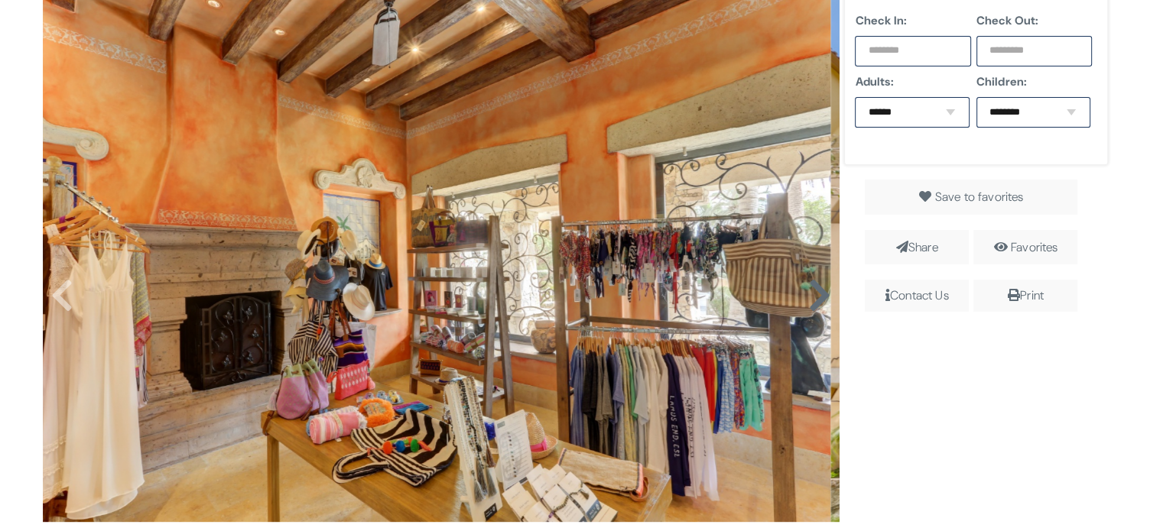
click at [807, 308] on icon at bounding box center [818, 295] width 23 height 37
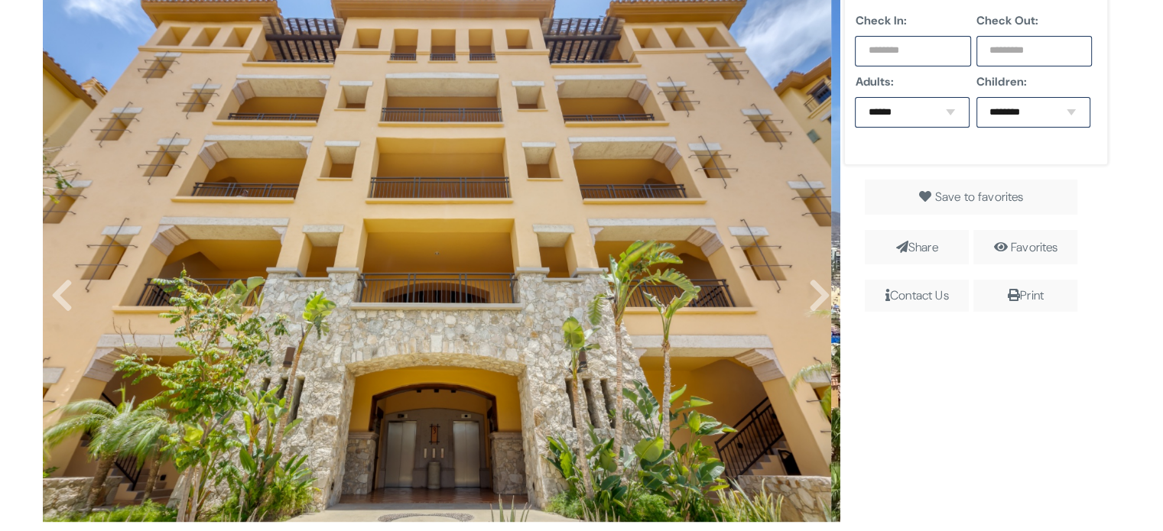
scroll to position [0, 0]
